Goal: Information Seeking & Learning: Learn about a topic

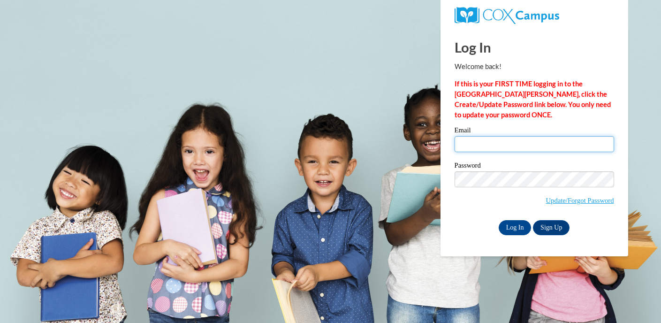
click at [488, 146] on input "Email" at bounding box center [535, 144] width 160 height 16
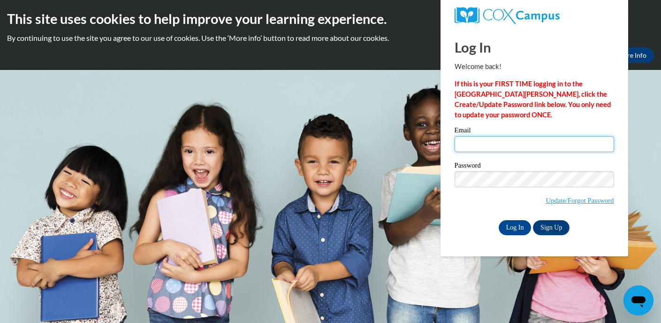
type input "eshavers@miltonps.org"
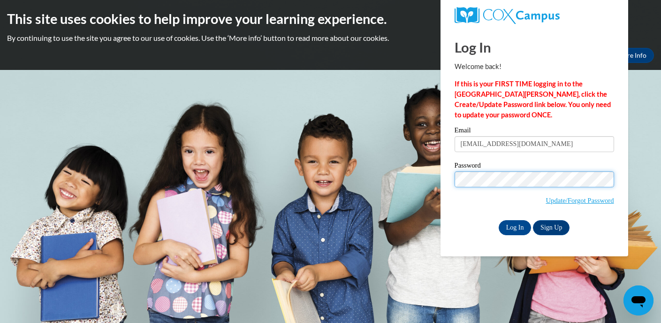
click at [514, 226] on input "Log In" at bounding box center [515, 227] width 33 height 15
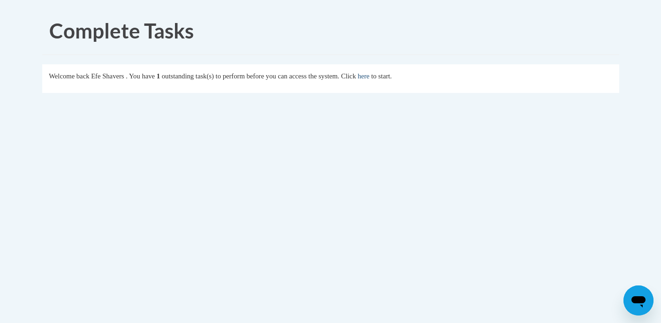
click at [369, 76] on link "here" at bounding box center [364, 76] width 12 height 8
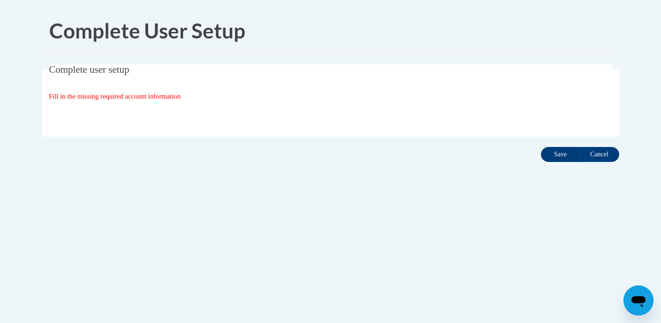
click at [568, 152] on input "Save" at bounding box center [560, 154] width 39 height 15
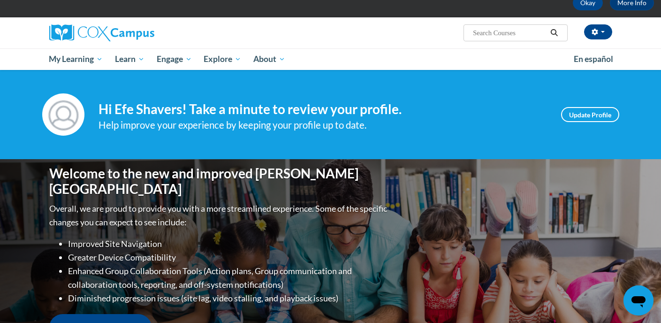
scroll to position [54, 0]
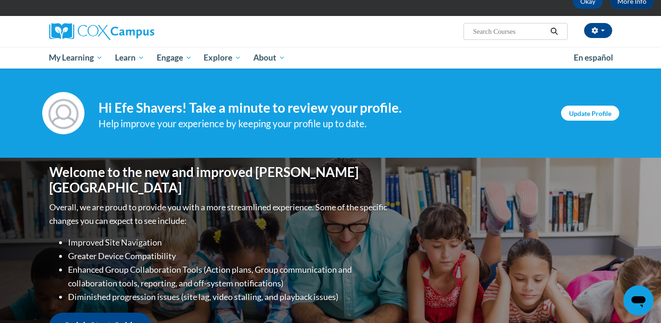
click at [590, 113] on link "Update Profile" at bounding box center [590, 113] width 58 height 15
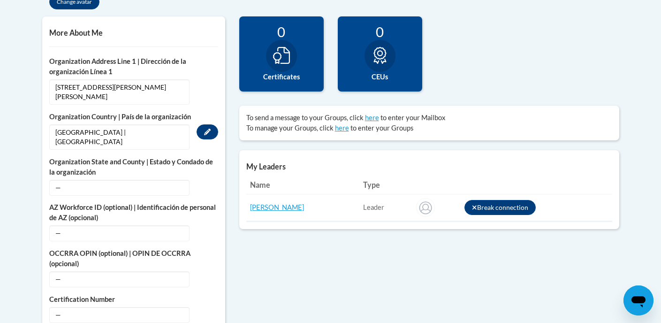
scroll to position [325, 0]
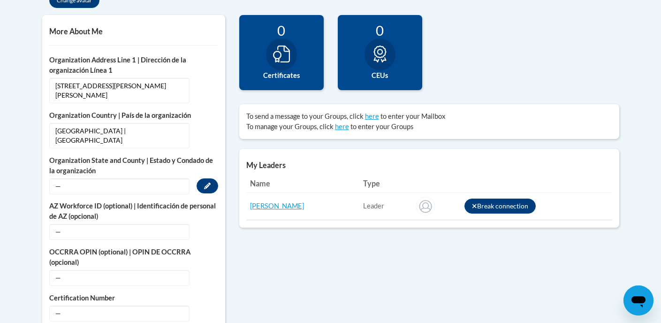
click at [74, 178] on span "—" at bounding box center [119, 186] width 140 height 16
click at [209, 183] on icon "Custom profile fields" at bounding box center [207, 186] width 7 height 7
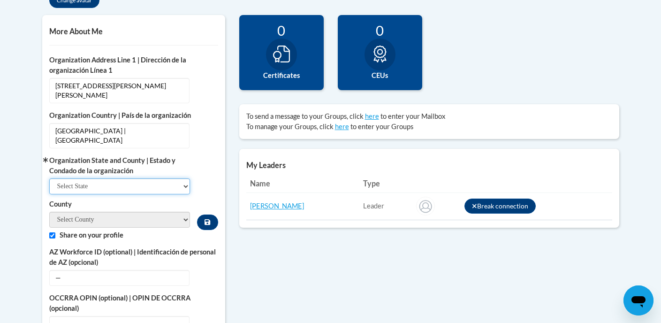
select select "Massachusetts"
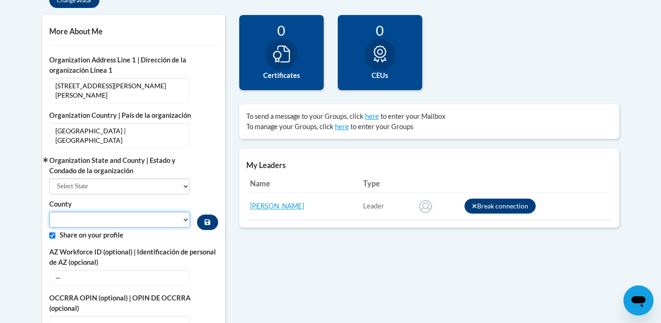
click at [122, 212] on select "County" at bounding box center [119, 220] width 141 height 16
select select "Middlesex"
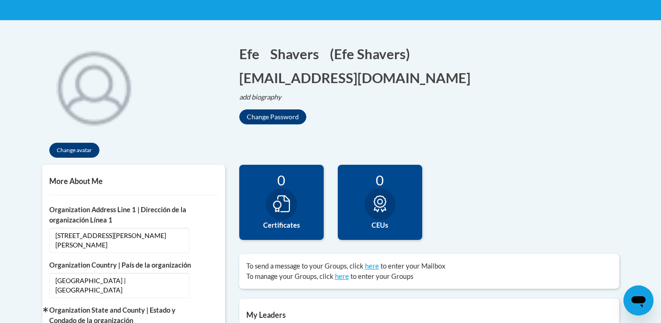
scroll to position [177, 0]
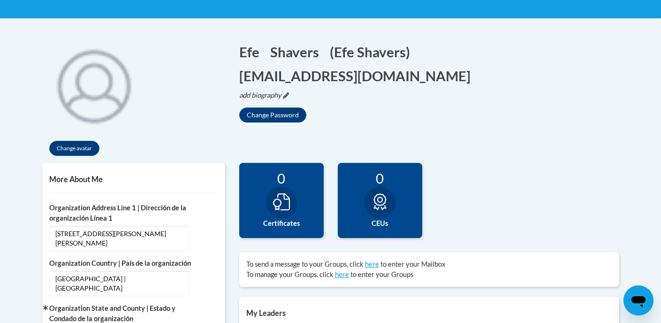
click at [256, 91] on icon "add biography" at bounding box center [260, 95] width 42 height 8
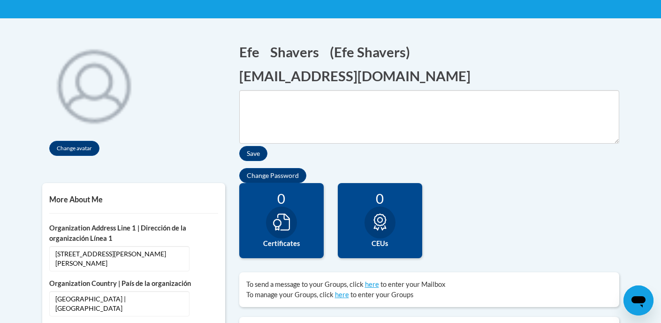
click at [223, 126] on div "Change avatar" at bounding box center [133, 98] width 183 height 130
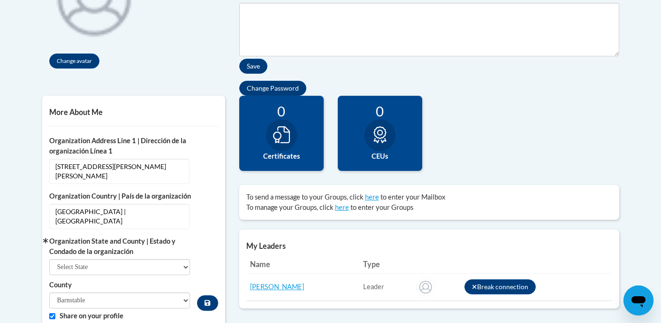
scroll to position [265, 0]
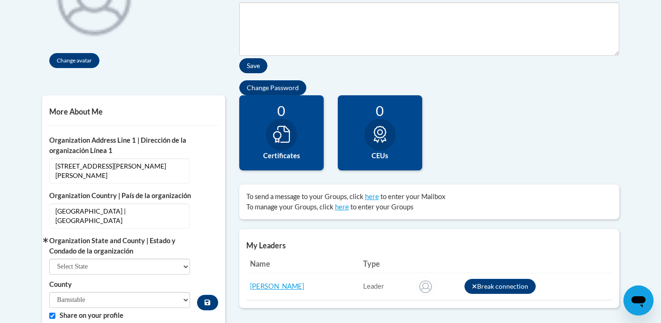
click at [259, 58] on button "Save" at bounding box center [253, 65] width 28 height 15
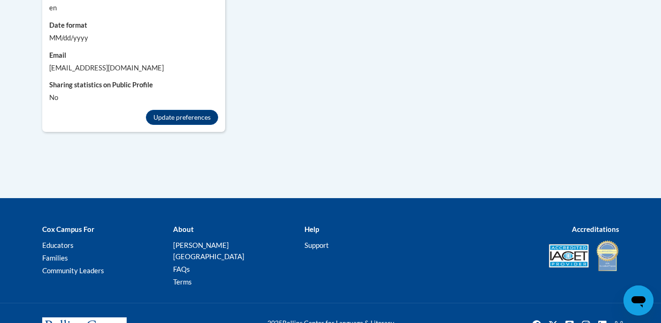
scroll to position [1041, 0]
click at [186, 110] on button "Update preferences" at bounding box center [182, 117] width 72 height 15
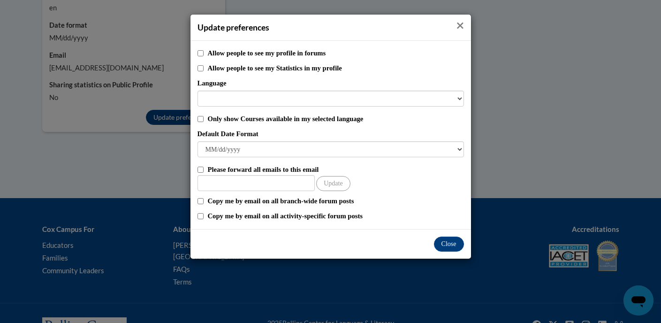
click at [460, 31] on span "Close" at bounding box center [461, 25] width 8 height 11
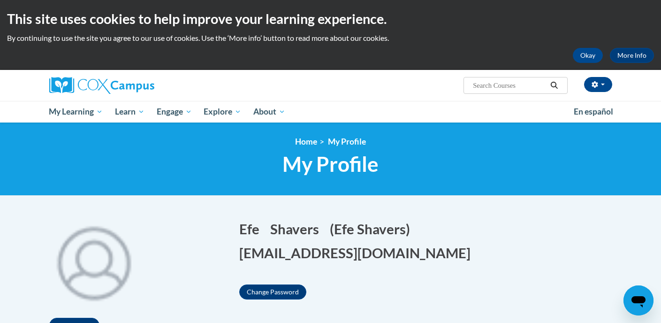
scroll to position [0, 0]
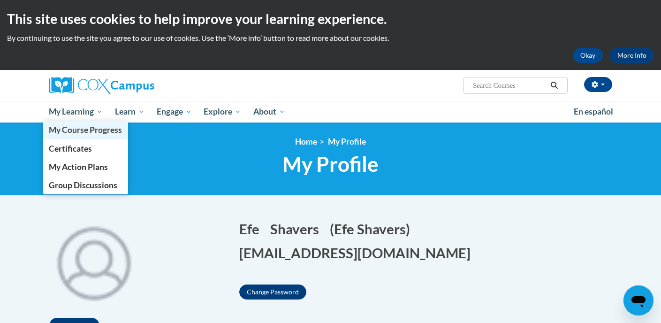
click at [60, 132] on span "My Course Progress" at bounding box center [85, 130] width 73 height 10
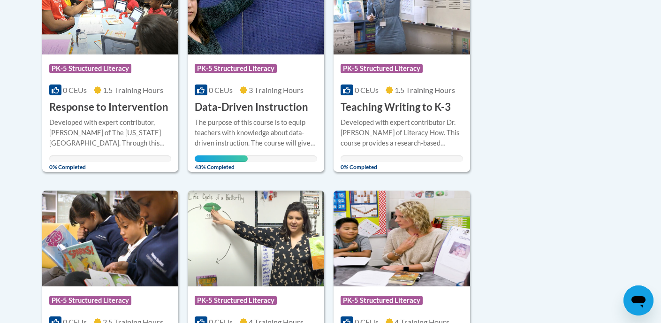
scroll to position [161, 0]
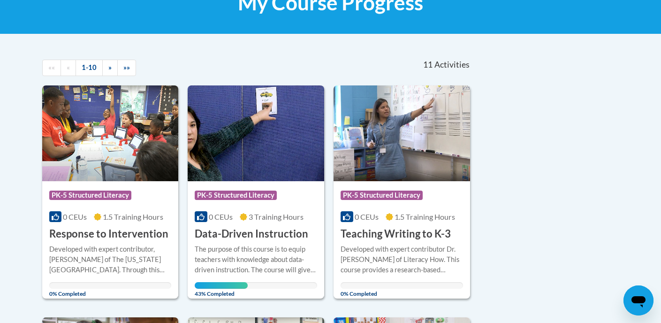
click at [273, 233] on h3 "Data-Driven Instruction" at bounding box center [252, 234] width 114 height 15
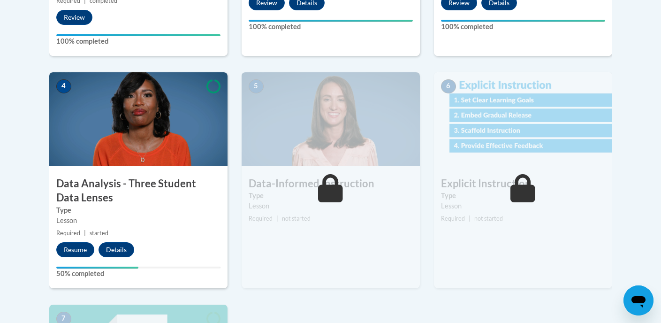
scroll to position [497, 0]
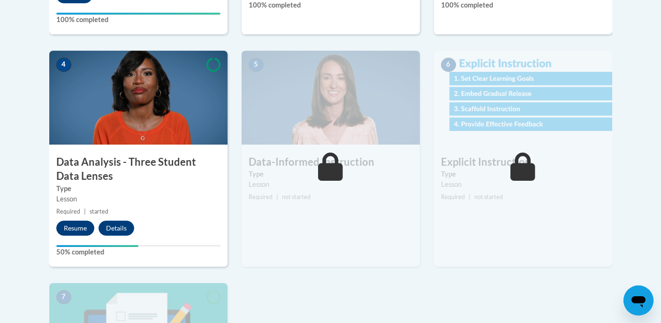
click at [78, 228] on button "Resume" at bounding box center [75, 228] width 38 height 15
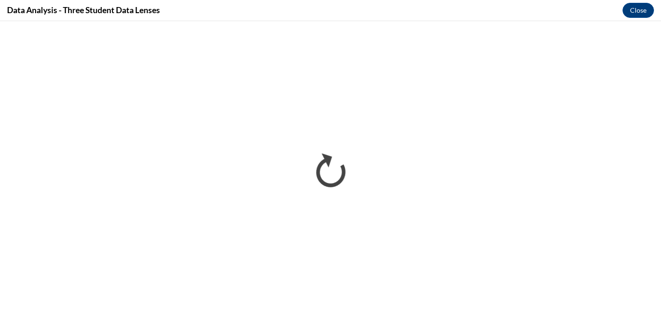
scroll to position [0, 0]
